Goal: Task Accomplishment & Management: Manage account settings

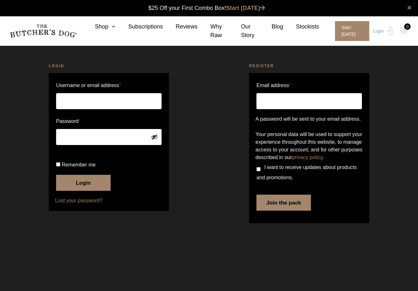
type input "h1ghlighter@hotmail.com"
click at [93, 191] on button "Login" at bounding box center [83, 183] width 54 height 16
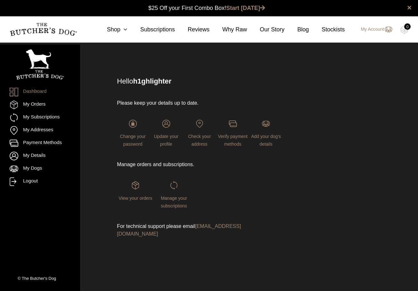
click at [182, 195] on div "Manage your subscriptions" at bounding box center [173, 195] width 37 height 28
click at [180, 205] on span "Manage your subscriptions" at bounding box center [174, 202] width 26 height 13
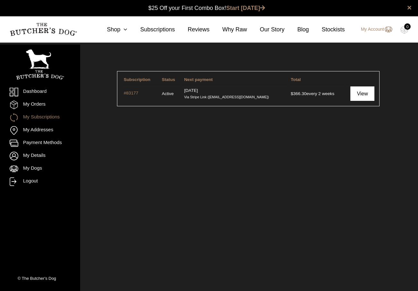
click at [362, 98] on link "View" at bounding box center [362, 94] width 24 height 14
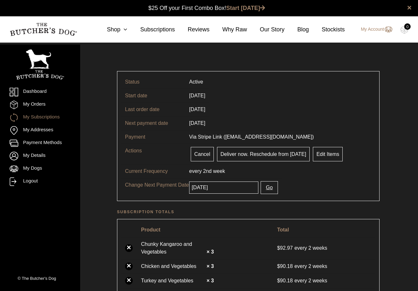
scroll to position [0, 0]
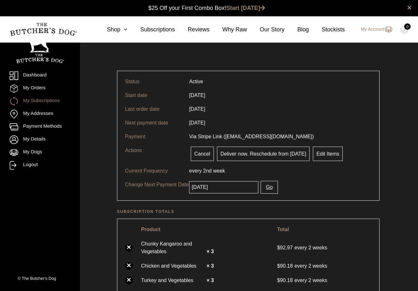
click at [238, 189] on input "2025-10-10" at bounding box center [223, 187] width 69 height 12
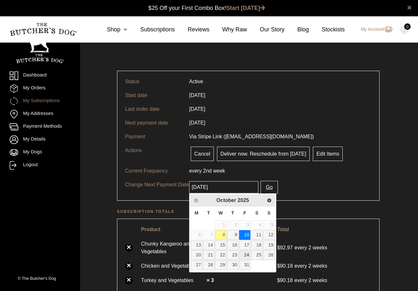
click at [245, 254] on link "24" at bounding box center [245, 255] width 12 height 9
type input "2025-10-24"
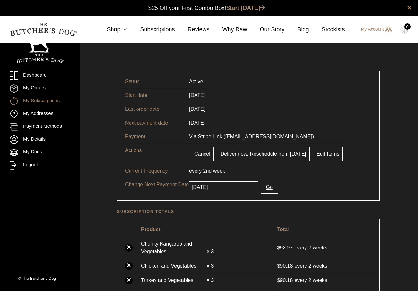
click at [267, 188] on button "Go" at bounding box center [269, 187] width 17 height 13
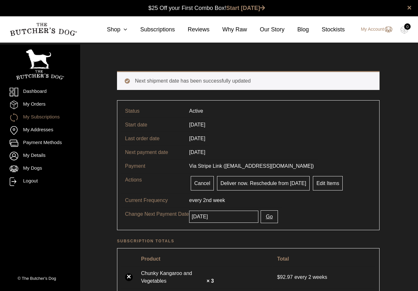
scroll to position [0, 0]
